Goal: Communication & Community: Answer question/provide support

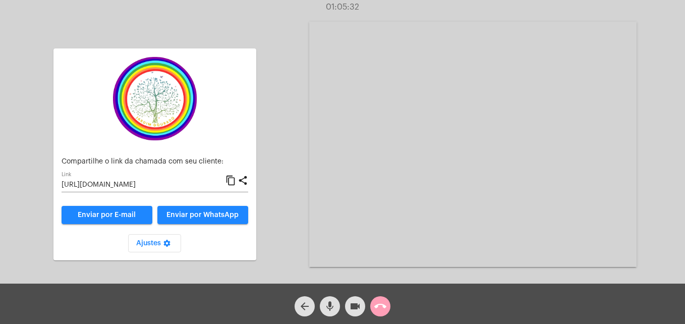
click at [381, 308] on mat-icon "call_end" at bounding box center [380, 306] width 12 height 12
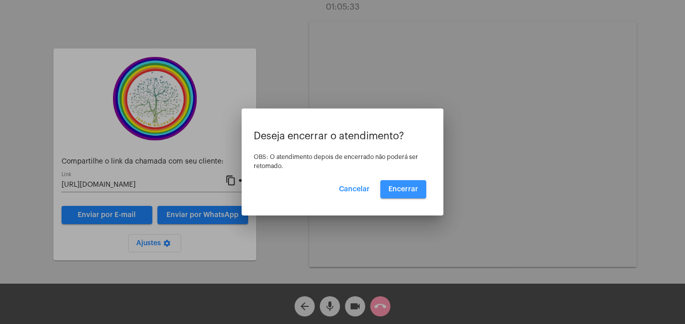
click at [401, 184] on button "Encerrar" at bounding box center [403, 189] width 46 height 18
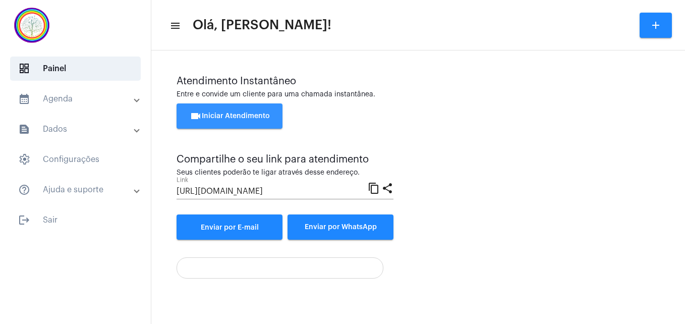
click at [245, 114] on span "videocam Iniciar Atendimento" at bounding box center [230, 115] width 80 height 7
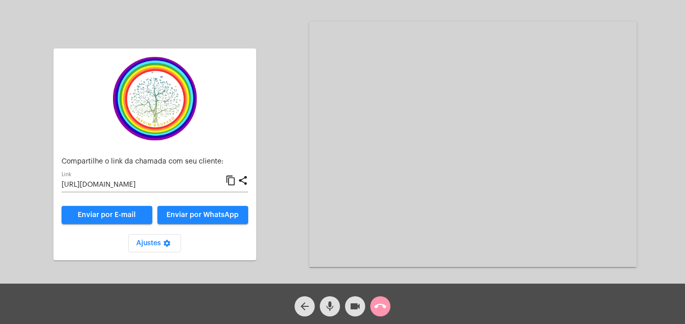
click at [230, 181] on mat-icon "content_copy" at bounding box center [230, 180] width 11 height 12
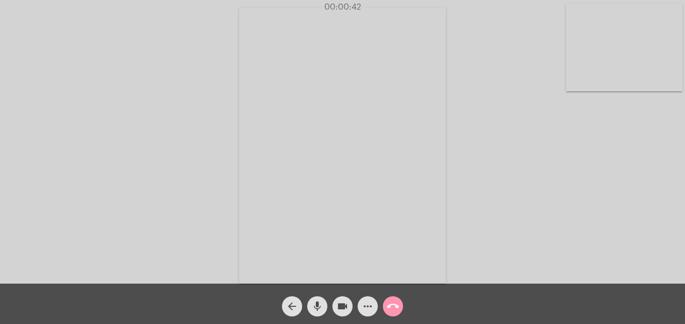
click at [578, 83] on video at bounding box center [624, 47] width 116 height 87
click at [264, 266] on video at bounding box center [433, 145] width 367 height 276
click at [318, 310] on mat-icon "mic" at bounding box center [317, 306] width 12 height 12
click at [319, 310] on mat-icon "mic_off" at bounding box center [317, 306] width 12 height 12
